Goal: Task Accomplishment & Management: Manage account settings

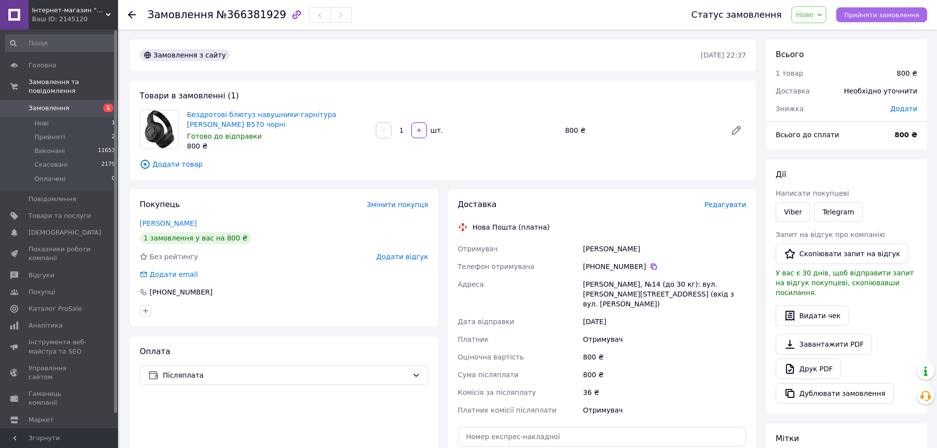
click at [885, 12] on span "Прийняти замовлення" at bounding box center [881, 14] width 75 height 7
click at [650, 266] on icon at bounding box center [654, 267] width 8 height 8
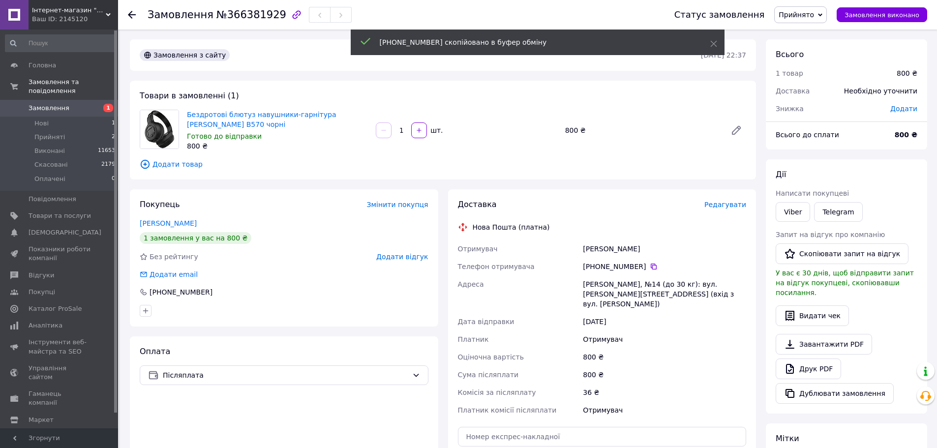
click at [169, 222] on link "[PERSON_NAME]" at bounding box center [168, 223] width 57 height 8
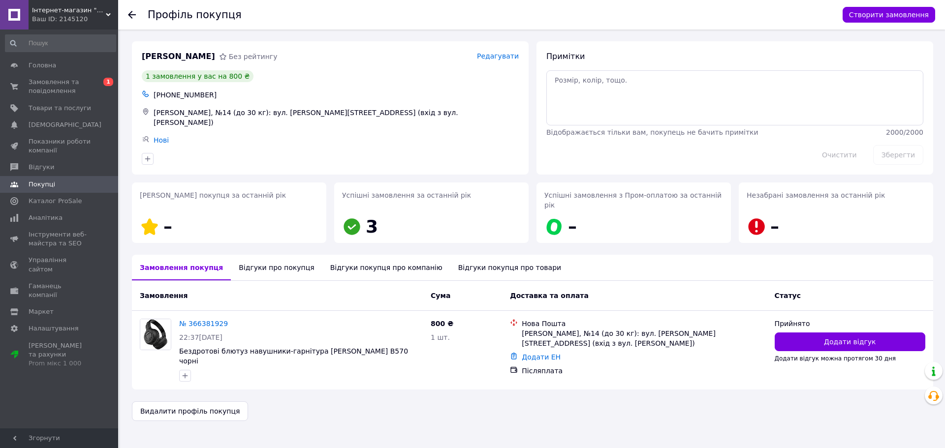
click at [259, 258] on div "Відгуки про покупця" at bounding box center [276, 268] width 91 height 26
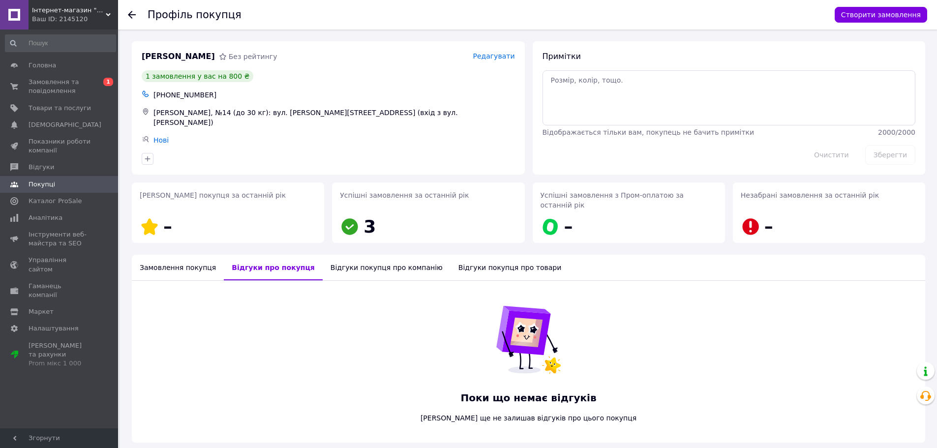
click at [132, 17] on icon at bounding box center [132, 15] width 8 height 8
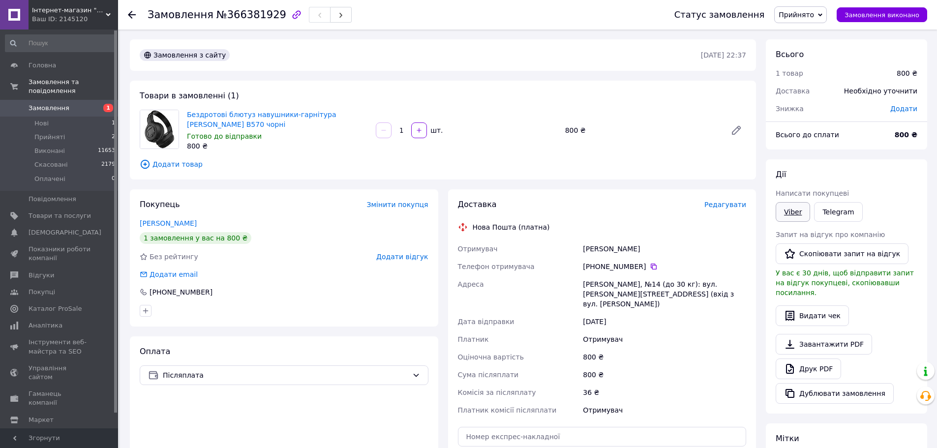
click at [797, 215] on link "Viber" at bounding box center [793, 212] width 34 height 20
